Goal: Task Accomplishment & Management: Use online tool/utility

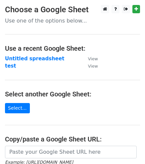
scroll to position [28, 0]
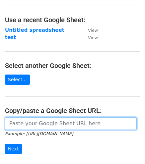
click at [69, 124] on input "url" at bounding box center [70, 123] width 131 height 13
paste input "https://docs.google.com/spreadsheets/d/1uQvir3vgDKcI_c-vr8g6ndcGLyR4koZdyWYYpDK…"
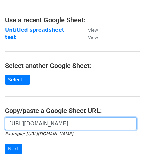
scroll to position [0, 144]
type input "https://docs.google.com/spreadsheets/d/1uQvir3vgDKcI_c-vr8g6ndcGLyR4koZdyWYYpDK…"
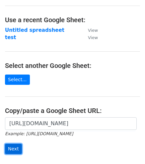
scroll to position [0, 0]
click at [14, 146] on input "Next" at bounding box center [13, 149] width 17 height 10
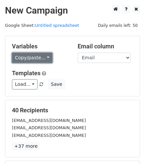
click at [40, 57] on link "Copy/paste..." at bounding box center [32, 58] width 40 height 10
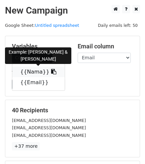
click at [32, 67] on link "{{Nama}}" at bounding box center [38, 71] width 52 height 11
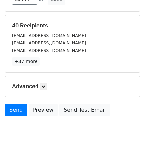
scroll to position [92, 0]
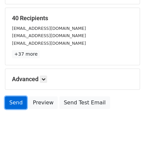
click at [15, 103] on link "Send" at bounding box center [16, 102] width 22 height 13
